Goal: Task Accomplishment & Management: Manage account settings

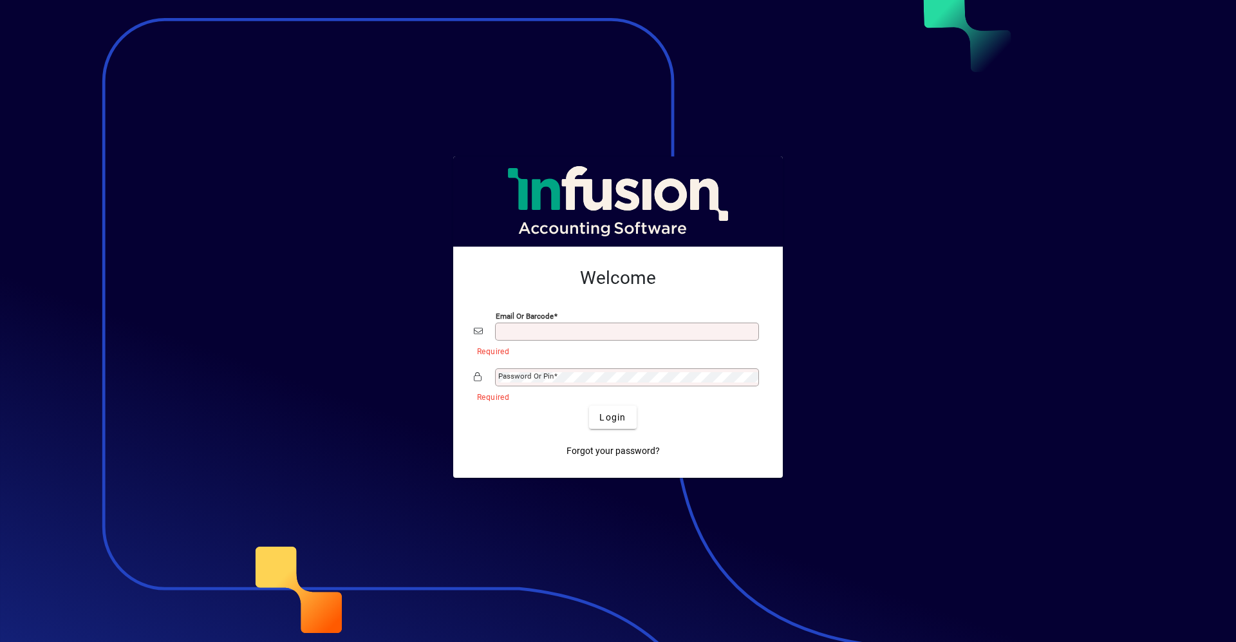
click at [589, 406] on button "Login" at bounding box center [612, 417] width 47 height 23
